Goal: Book appointment/travel/reservation

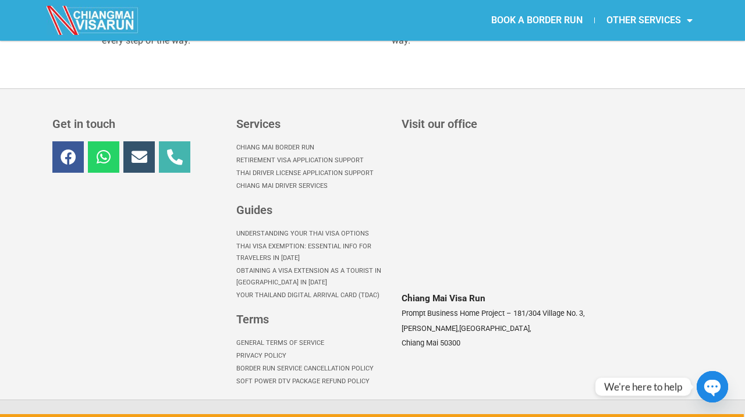
scroll to position [5384, 0]
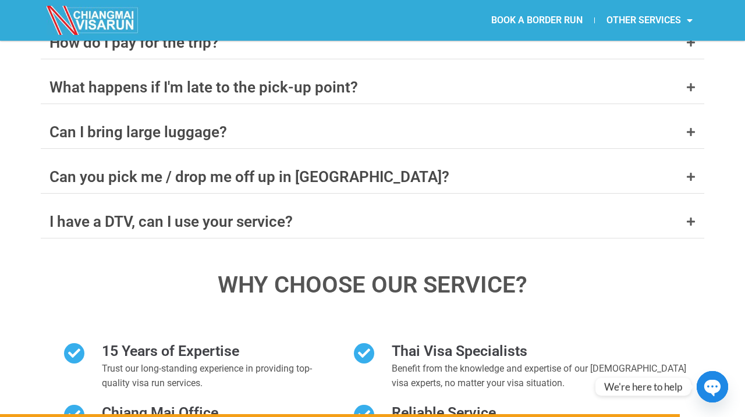
scroll to position [4913, 0]
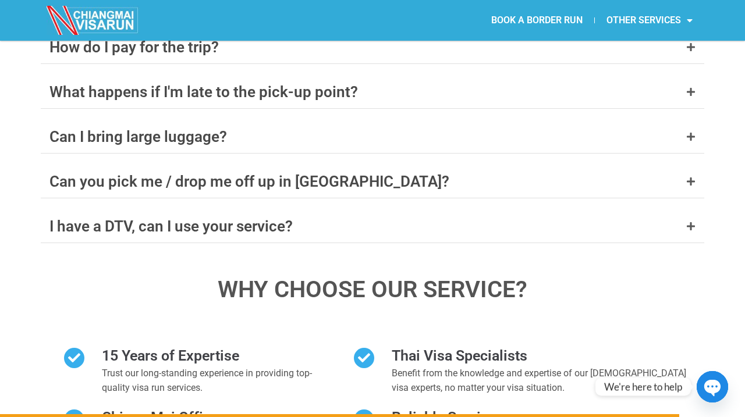
click at [191, 254] on div "FAQ's What documents do I need to bring? A valid passport with at least 6 month…" at bounding box center [372, 112] width 663 height 895
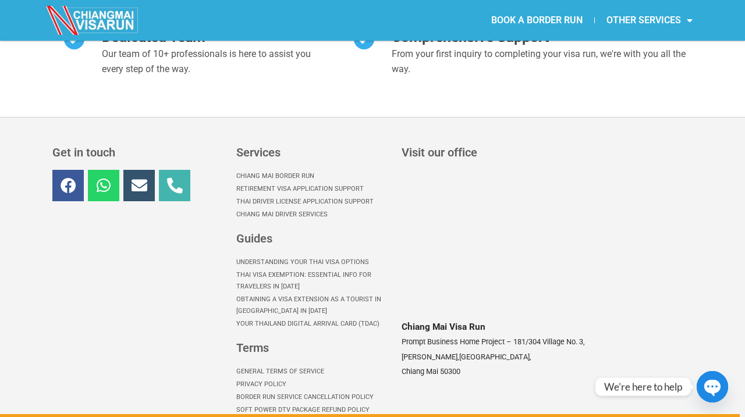
scroll to position [5321, 0]
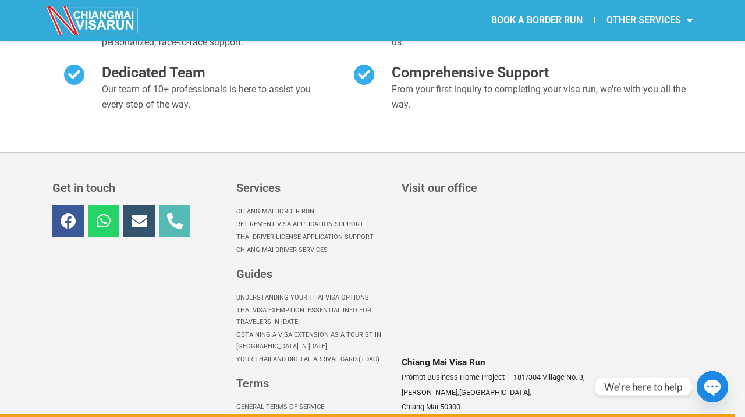
click at [174, 213] on icon at bounding box center [175, 221] width 16 height 16
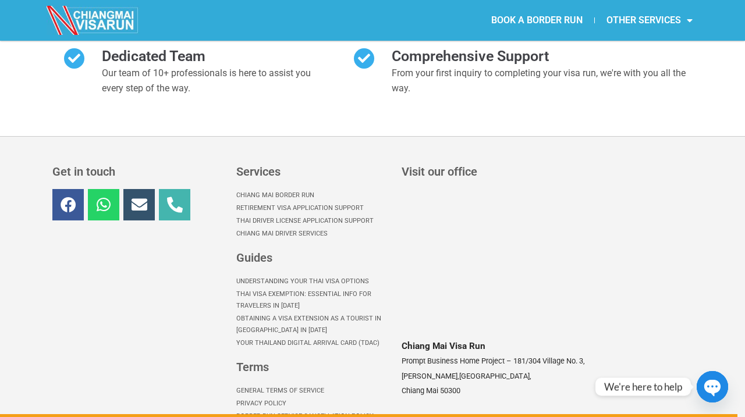
drag, startPoint x: 403, startPoint y: 275, endPoint x: 486, endPoint y: 276, distance: 83.2
click at [485, 341] on span "Chiang Mai Visa Run" at bounding box center [443, 346] width 84 height 10
copy span "Chiang Mai Visa Run"
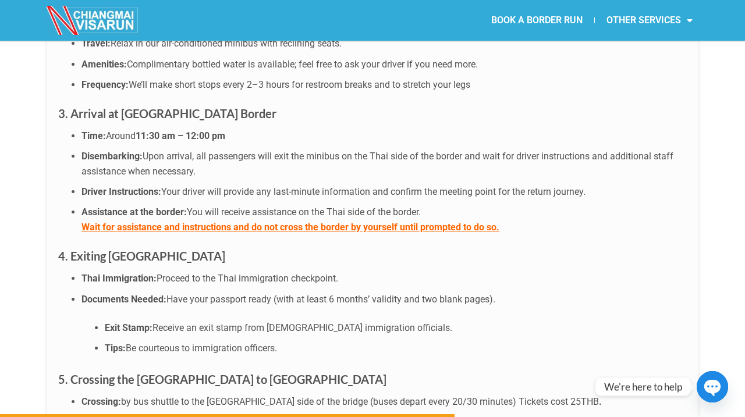
scroll to position [3289, 0]
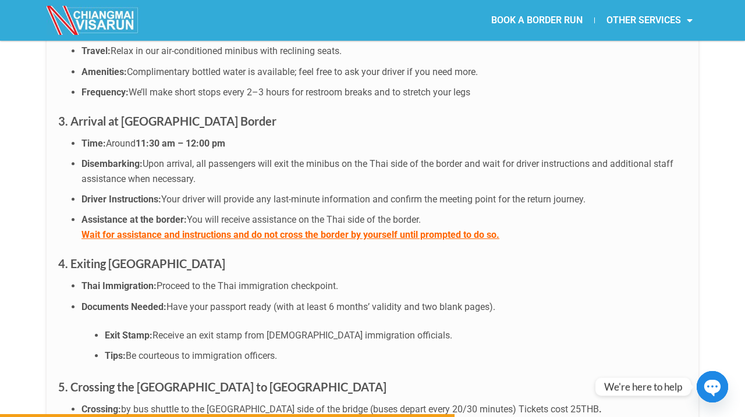
drag, startPoint x: 67, startPoint y: 151, endPoint x: 323, endPoint y: 187, distance: 258.5
copy li "Assistance at the border: You will receive assistance on the Thai side of the b…"
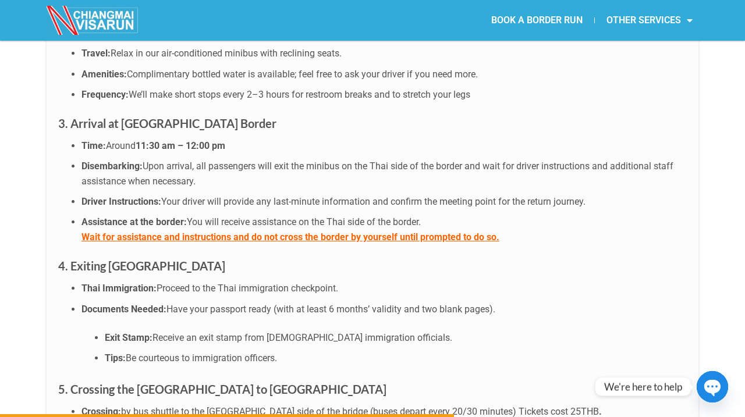
scroll to position [3286, 0]
